Goal: Task Accomplishment & Management: Manage account settings

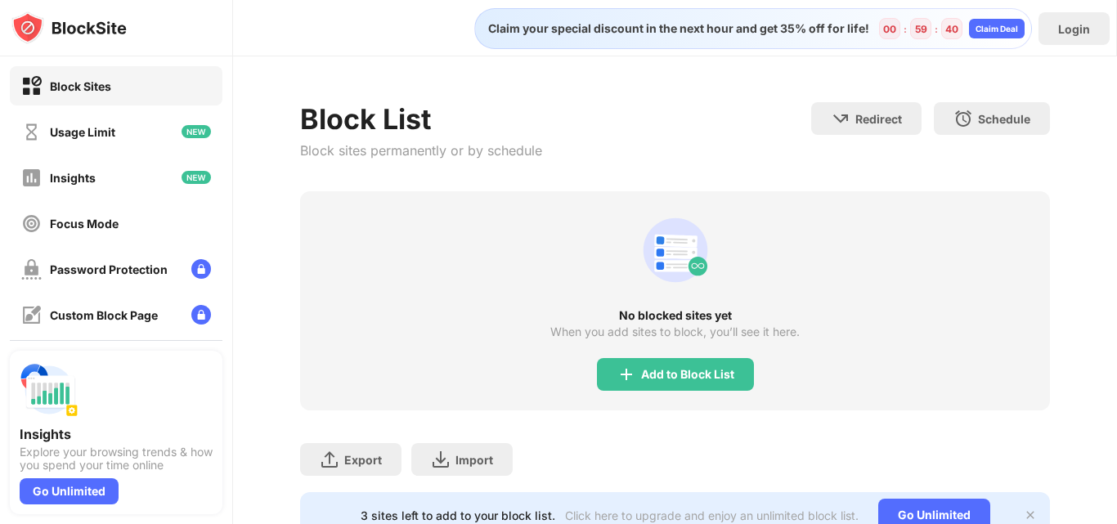
scroll to position [72, 0]
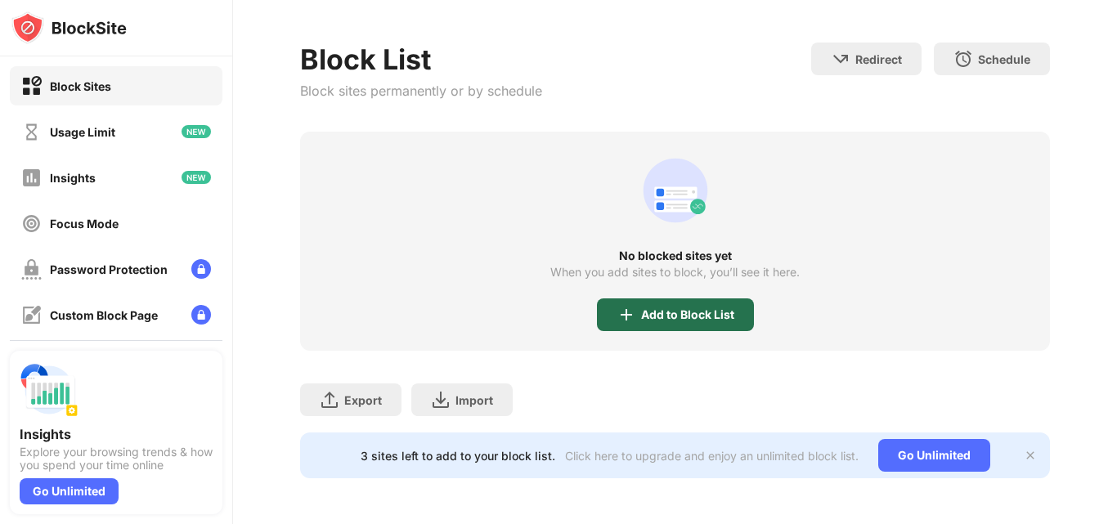
click at [641, 308] on div "Add to Block List" at bounding box center [687, 314] width 93 height 13
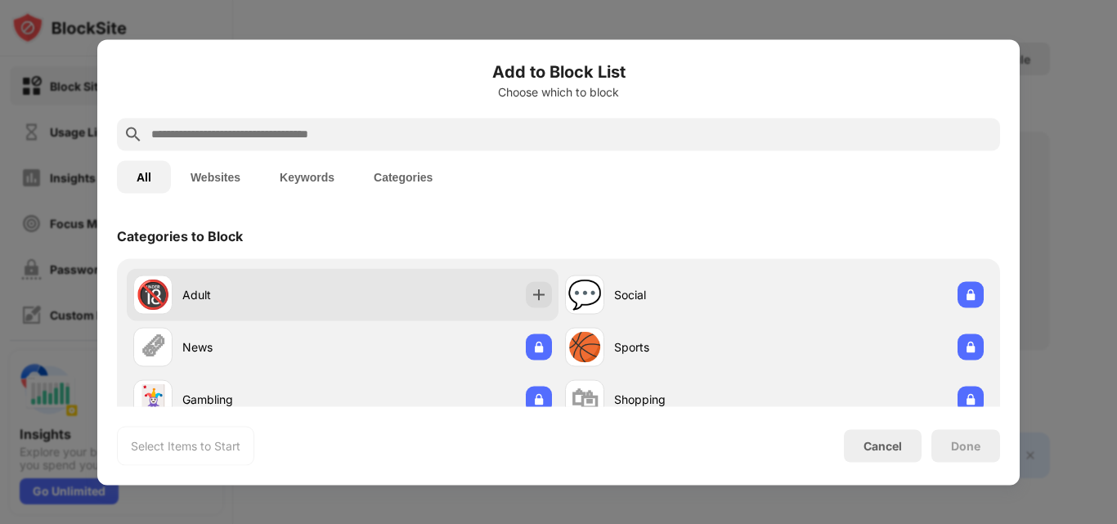
click at [320, 290] on div "Adult" at bounding box center [262, 294] width 160 height 17
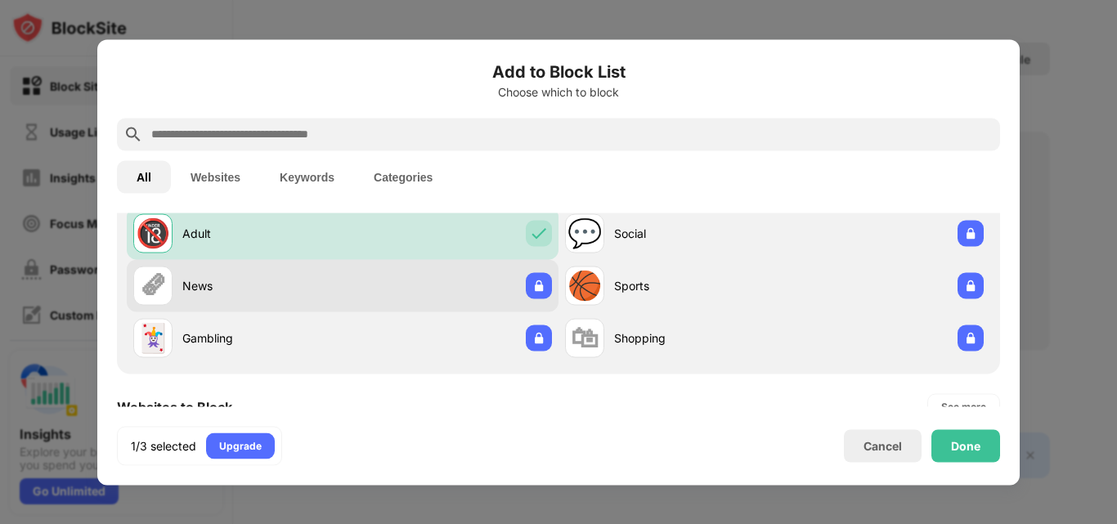
scroll to position [82, 0]
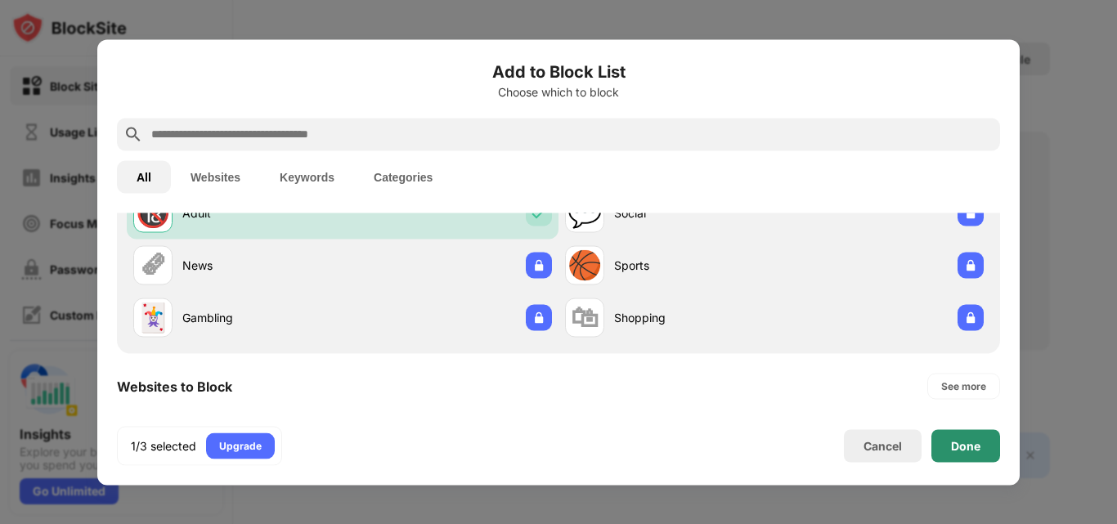
click at [967, 457] on div "Done" at bounding box center [965, 445] width 69 height 33
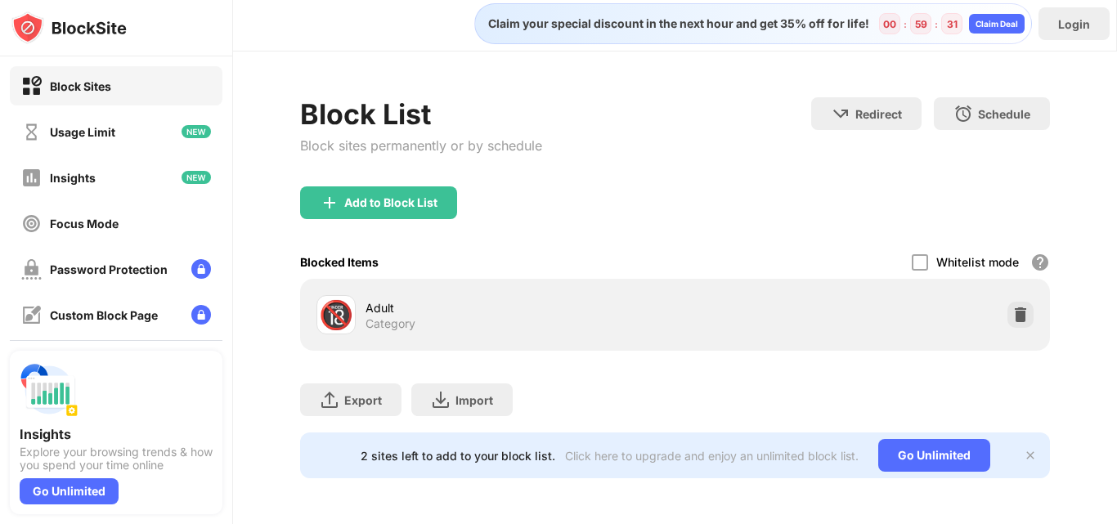
scroll to position [17, 0]
click at [95, 273] on div "Password Protection" at bounding box center [109, 270] width 118 height 14
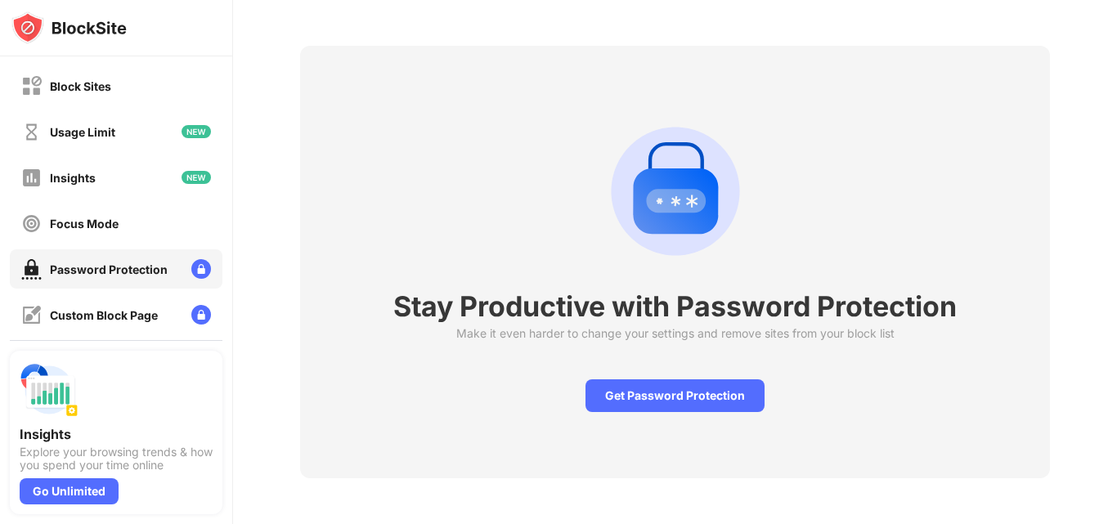
scroll to position [69, 0]
click at [648, 388] on div "Get Password Protection" at bounding box center [675, 395] width 179 height 33
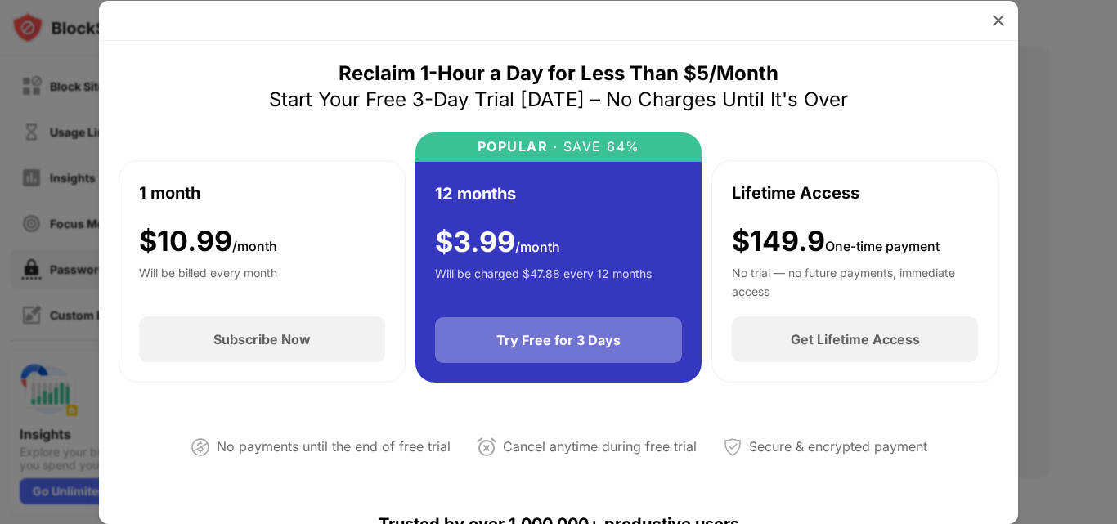
click at [552, 341] on div "Try Free for 3 Days" at bounding box center [558, 340] width 124 height 16
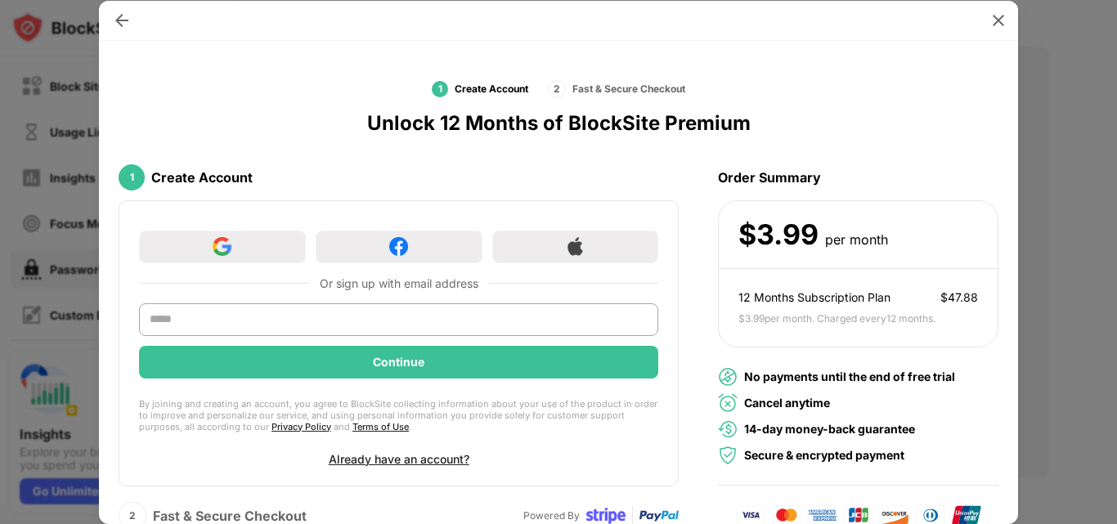
scroll to position [21, 0]
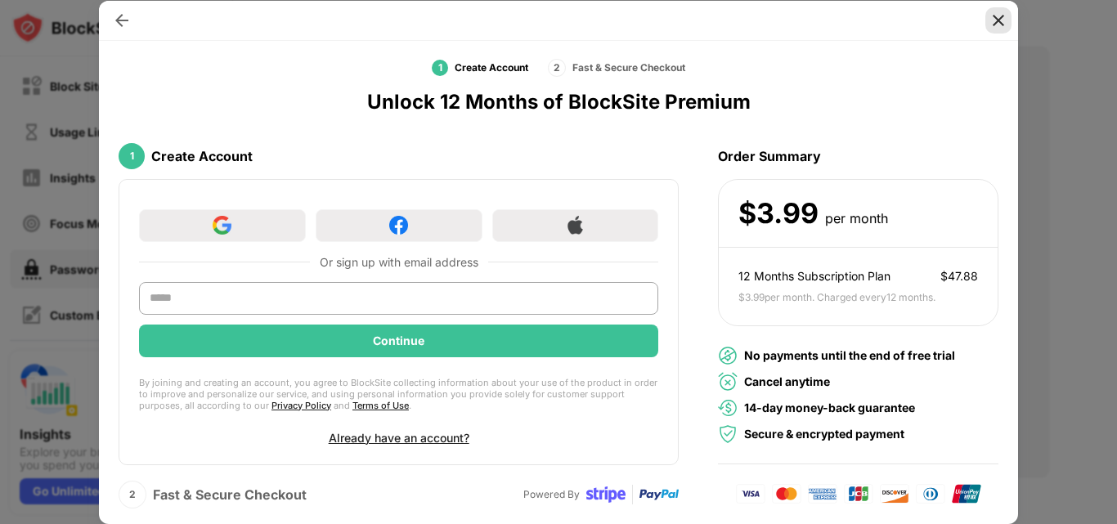
click at [999, 21] on img at bounding box center [998, 20] width 16 height 16
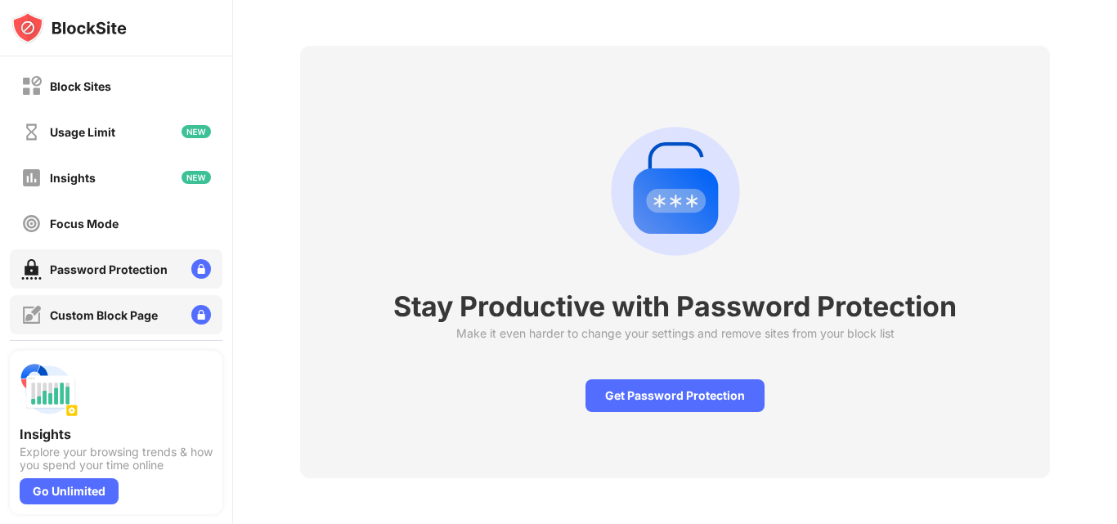
click at [128, 316] on div "Custom Block Page" at bounding box center [104, 315] width 108 height 14
